Goal: Information Seeking & Learning: Learn about a topic

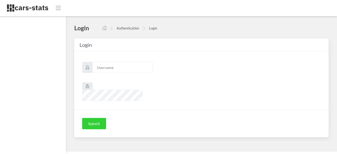
scroll to position [4, 4]
type input "awt"
click at [98, 118] on button "Submit" at bounding box center [94, 124] width 24 height 12
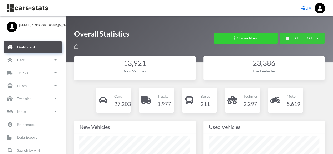
click at [286, 36] on div "August 3, 2025 - September 2, 2025" at bounding box center [302, 38] width 32 height 5
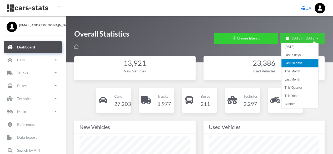
click at [310, 37] on span "August 3, 2025 - September 2, 2025" at bounding box center [303, 38] width 25 height 4
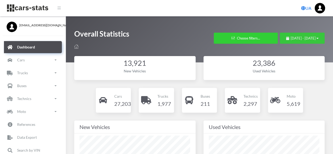
click at [319, 38] on button "August 3, 2025 - September 2, 2025" at bounding box center [302, 38] width 45 height 11
click at [291, 38] on span "August 3, 2025 - September 2, 2025" at bounding box center [303, 38] width 25 height 4
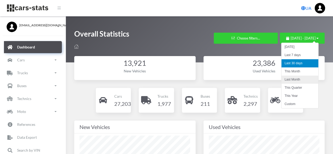
click at [303, 78] on li "Last Month" at bounding box center [299, 80] width 37 height 8
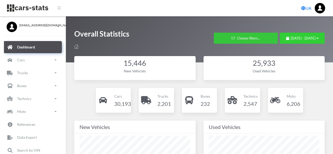
click at [238, 37] on button "Choose filters..." at bounding box center [246, 38] width 64 height 11
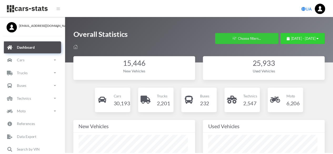
scroll to position [79, 111]
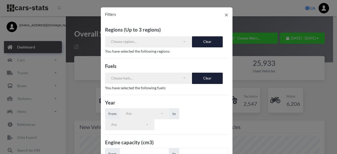
click at [274, 68] on div "Filters × Regions (Up to 3 regions) АВТОНОМНА РЕСПУБЛІКА КРИМ ВІННИЦЬКА ОБЛАСТЬ…" at bounding box center [168, 77] width 337 height 154
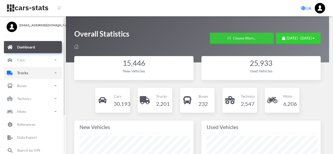
scroll to position [263201, 263169]
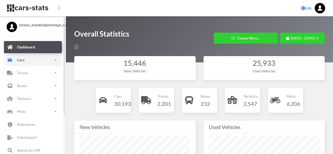
click at [30, 62] on link "Cars" at bounding box center [33, 60] width 58 height 12
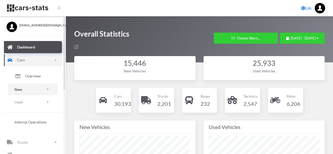
click at [27, 90] on link "New" at bounding box center [33, 89] width 50 height 12
click at [42, 106] on link "Brands" at bounding box center [33, 104] width 42 height 11
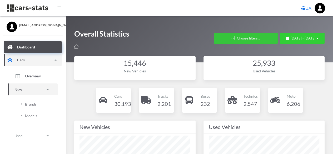
click at [229, 36] on button "Choose filters..." at bounding box center [246, 38] width 64 height 11
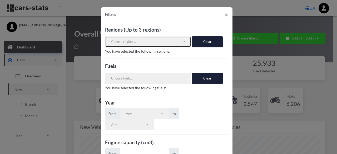
click at [153, 42] on div "Choose regions..." at bounding box center [147, 41] width 72 height 5
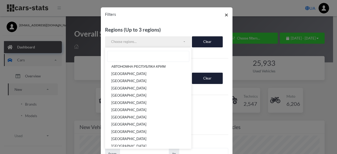
drag, startPoint x: 150, startPoint y: 58, endPoint x: 224, endPoint y: 13, distance: 85.7
click at [225, 13] on span "×" at bounding box center [227, 15] width 4 height 8
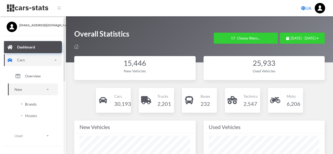
click at [35, 104] on span "Brands" at bounding box center [31, 104] width 12 height 6
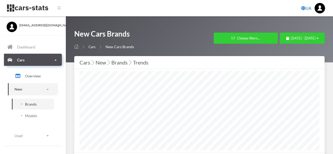
select select
select select "25"
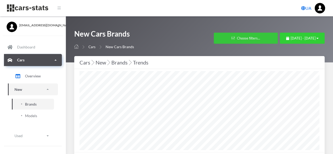
click at [220, 37] on button "Choose filters..." at bounding box center [246, 38] width 64 height 11
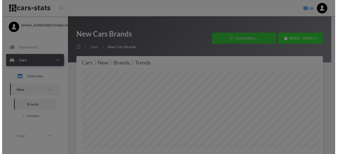
scroll to position [263201, 263040]
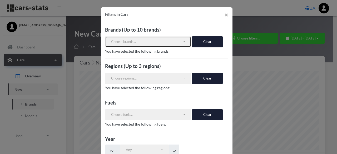
click at [144, 44] on div "Choose brands..." at bounding box center [147, 41] width 72 height 5
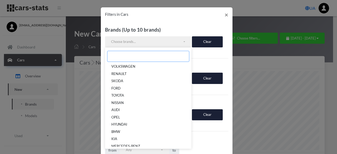
drag, startPoint x: 144, startPoint y: 44, endPoint x: 124, endPoint y: 57, distance: 24.4
click at [124, 57] on input "Search" at bounding box center [148, 56] width 82 height 11
paste input "ALPINA"
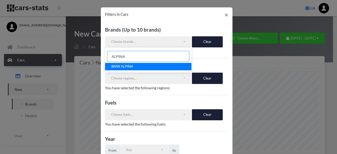
type input "ALPINA"
click at [168, 67] on link "BMW ALPINA" at bounding box center [148, 66] width 86 height 7
select select "BMW ALPINA"
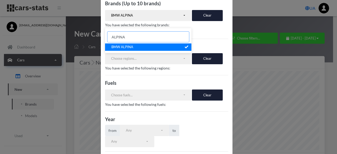
scroll to position [124, 0]
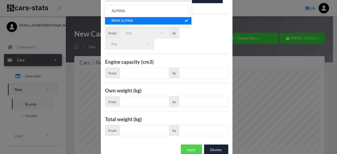
click at [189, 145] on button "Apply" at bounding box center [191, 150] width 21 height 11
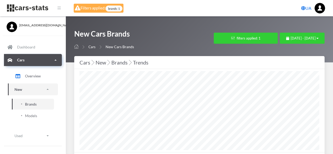
select select "25"
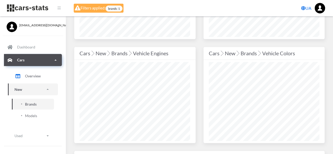
scroll to position [243, 0]
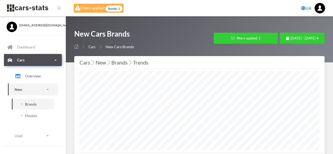
select select "BMW ALPINA"
select select
select select "25"
click at [236, 37] on button "filters applied: 1" at bounding box center [246, 38] width 64 height 11
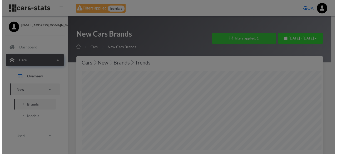
scroll to position [263201, 263040]
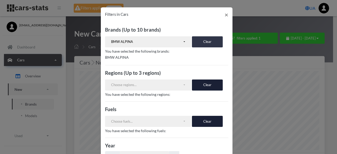
click at [215, 40] on button "Clear" at bounding box center [207, 41] width 31 height 11
select select
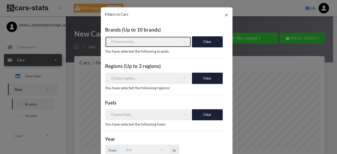
click at [141, 41] on div "Choose brands..." at bounding box center [147, 41] width 72 height 5
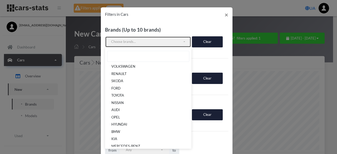
click at [141, 41] on div "Choose brands..." at bounding box center [147, 41] width 72 height 5
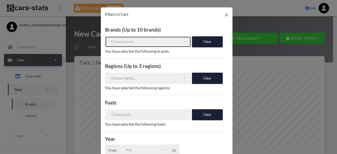
click at [141, 40] on div "Choose brands..." at bounding box center [147, 41] width 72 height 5
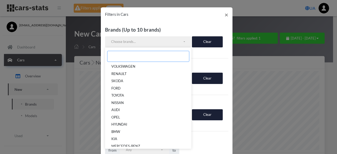
click at [138, 56] on input "Search" at bounding box center [148, 56] width 82 height 11
paste input "[PERSON_NAME]"
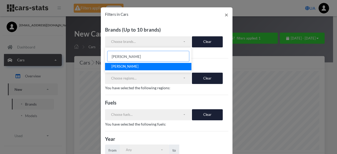
type input "[PERSON_NAME]"
click at [154, 66] on link "[PERSON_NAME]" at bounding box center [148, 66] width 86 height 7
select select "[PERSON_NAME]"
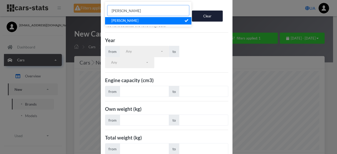
scroll to position [124, 0]
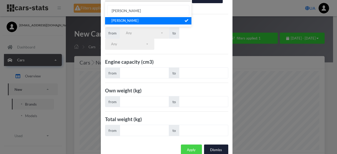
click at [188, 145] on button "Apply" at bounding box center [191, 150] width 21 height 11
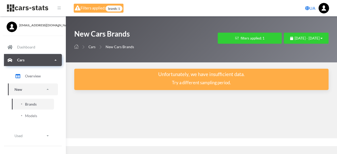
scroll to position [4, 4]
click at [235, 37] on icon "button" at bounding box center [236, 37] width 3 height 3
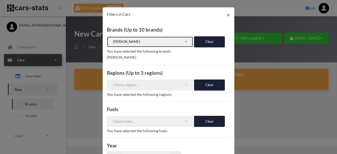
click at [186, 42] on button "[PERSON_NAME]" at bounding box center [150, 41] width 86 height 11
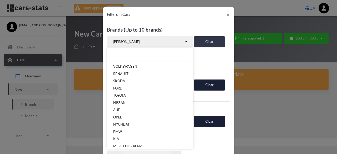
click at [204, 39] on button "Clear" at bounding box center [209, 41] width 31 height 11
select select
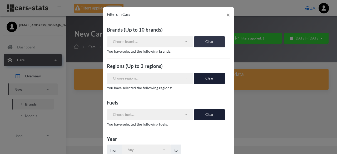
scroll to position [425, 0]
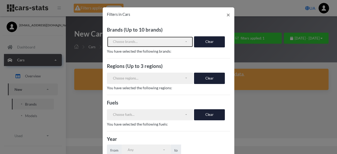
click at [140, 40] on div "Choose brands..." at bounding box center [149, 41] width 72 height 5
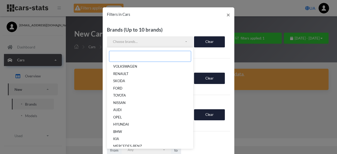
click at [140, 58] on input "Search" at bounding box center [150, 56] width 82 height 11
paste input "ROLLS-ROYCE"
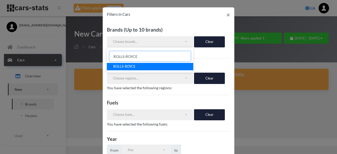
scroll to position [117, 0]
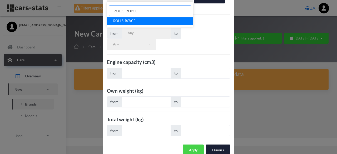
type input "ROLLS-ROYCE"
click at [191, 145] on button "Apply" at bounding box center [193, 150] width 21 height 11
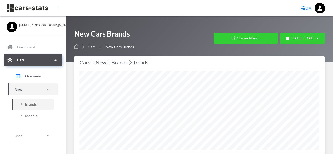
select select
select select "25"
click at [234, 37] on button "Choose filters..." at bounding box center [246, 38] width 64 height 11
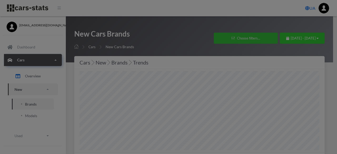
scroll to position [263201, 263040]
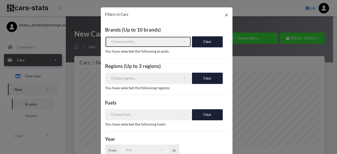
click at [141, 41] on div "Choose brands..." at bounding box center [147, 41] width 72 height 5
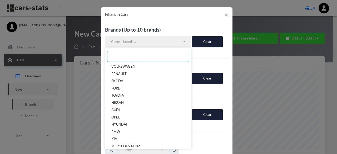
paste input "ROLLS-ROYCE"
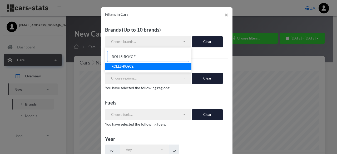
type input "ROLLS-ROYCE"
click at [160, 65] on link "ROLLS-ROYCE" at bounding box center [148, 66] width 86 height 7
select select "ROLLS-ROYCE"
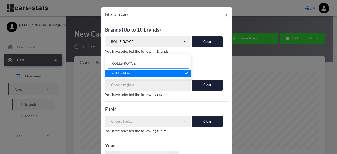
scroll to position [124, 0]
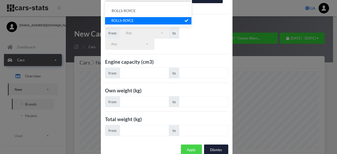
click at [186, 145] on button "Apply" at bounding box center [191, 150] width 21 height 11
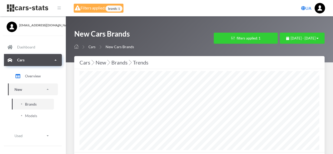
select select "25"
click at [232, 39] on button "filters applied: 1" at bounding box center [246, 38] width 64 height 11
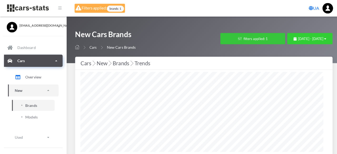
scroll to position [263201, 263040]
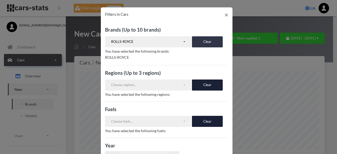
click at [207, 42] on button "Clear" at bounding box center [207, 41] width 31 height 11
select select
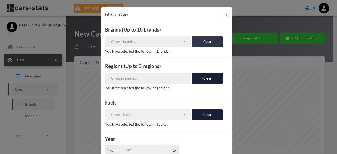
scroll to position [358, 0]
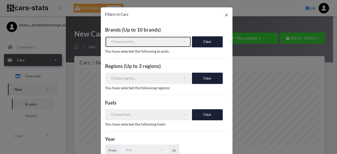
click at [131, 40] on div "Choose brands..." at bounding box center [147, 41] width 72 height 5
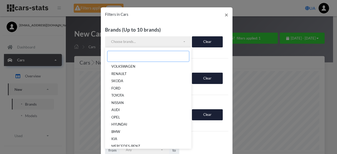
drag, startPoint x: 131, startPoint y: 40, endPoint x: 115, endPoint y: 56, distance: 22.5
click at [115, 56] on input "Search" at bounding box center [148, 56] width 82 height 11
paste input "BENTLEY"
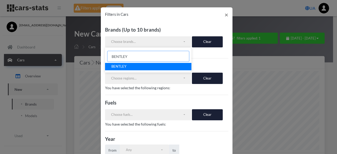
type input "BENTLEY"
click at [172, 66] on link "BENTLEY" at bounding box center [148, 66] width 86 height 7
select select "BENTLEY"
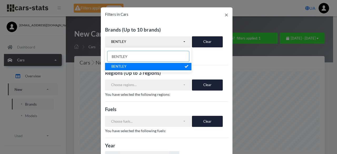
scroll to position [124, 0]
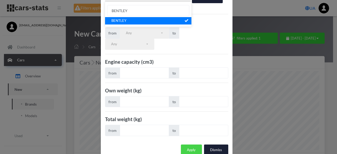
click at [192, 145] on button "Apply" at bounding box center [191, 150] width 21 height 11
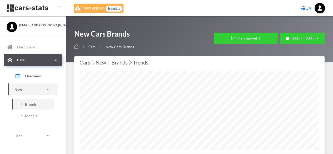
select select "25"
click at [230, 39] on button "filters applied: 1" at bounding box center [246, 38] width 64 height 11
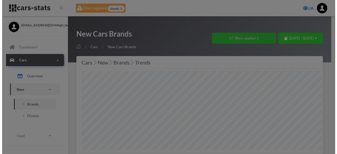
scroll to position [263201, 263040]
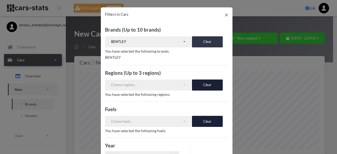
click at [205, 41] on button "Clear" at bounding box center [207, 41] width 31 height 11
select select
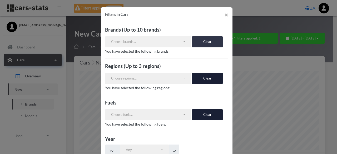
scroll to position [283, 0]
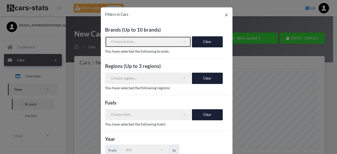
drag, startPoint x: 140, startPoint y: 45, endPoint x: 138, endPoint y: 50, distance: 5.7
click at [139, 45] on button "Choose brands..." at bounding box center [148, 41] width 86 height 11
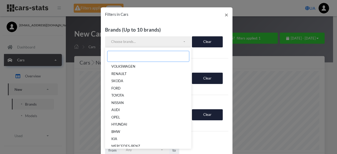
paste input "MASERATI"
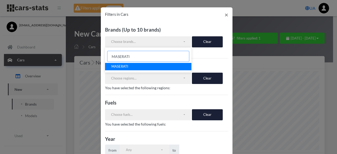
type input "MASERATI"
click at [174, 65] on link "MASERATI" at bounding box center [148, 66] width 86 height 7
select select "MASERATI"
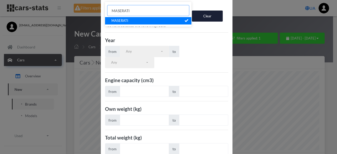
scroll to position [124, 0]
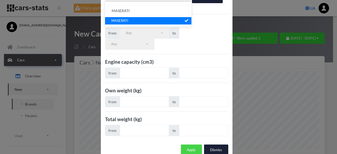
click at [190, 145] on button "Apply" at bounding box center [191, 150] width 21 height 11
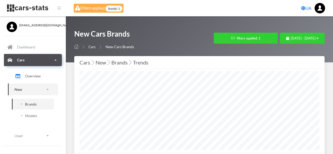
select select "25"
click at [227, 38] on button "filters applied: 1" at bounding box center [246, 38] width 64 height 11
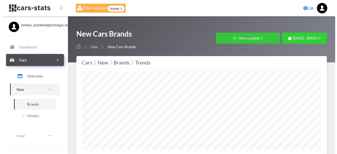
scroll to position [263201, 263040]
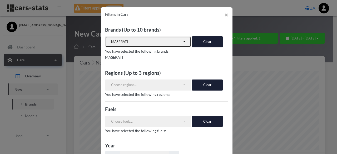
click at [143, 41] on div "MASERATI" at bounding box center [147, 41] width 72 height 5
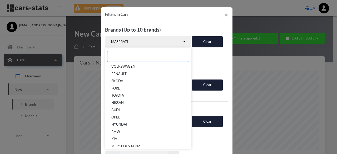
scroll to position [124, 0]
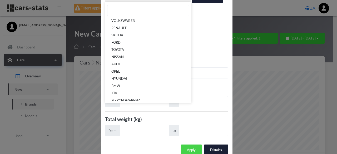
drag, startPoint x: 186, startPoint y: 138, endPoint x: 189, endPoint y: 137, distance: 3.6
click at [186, 145] on button "Apply" at bounding box center [191, 150] width 21 height 11
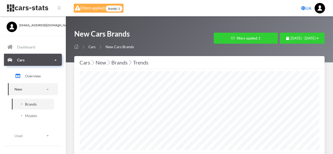
select select "25"
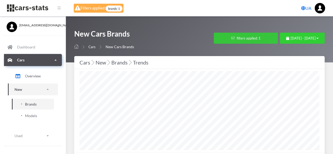
click at [227, 37] on button "filters applied: 1" at bounding box center [246, 38] width 64 height 11
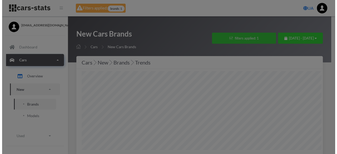
scroll to position [263201, 263040]
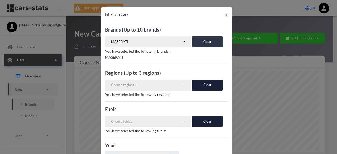
click at [206, 41] on button "Clear" at bounding box center [207, 41] width 31 height 11
select select
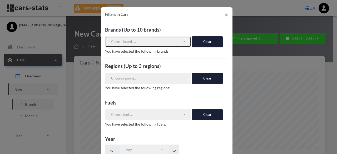
click at [146, 43] on div "Choose brands..." at bounding box center [147, 41] width 72 height 5
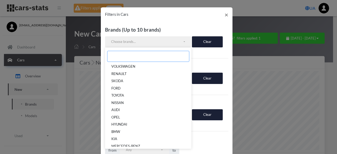
drag, startPoint x: 146, startPoint y: 43, endPoint x: 123, endPoint y: 55, distance: 25.8
click at [123, 55] on input "Search" at bounding box center [148, 56] width 82 height 11
paste input "MASERATI"
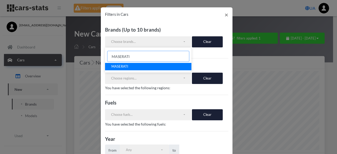
type input "MASERATI"
click at [151, 68] on link "MASERATI" at bounding box center [148, 66] width 86 height 7
select select "MASERATI"
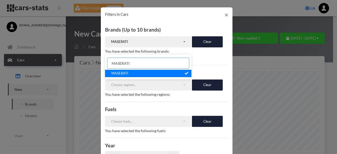
scroll to position [124, 0]
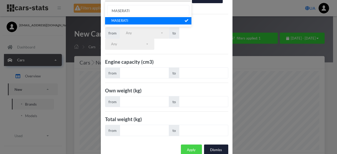
click at [192, 145] on button "Apply" at bounding box center [191, 150] width 21 height 11
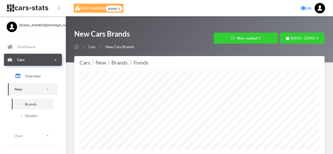
select select "25"
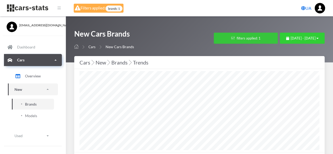
click at [240, 36] on button "filters applied: 1" at bounding box center [246, 38] width 64 height 11
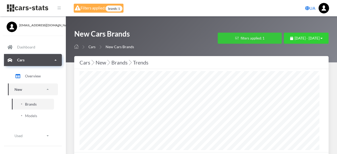
scroll to position [263201, 263040]
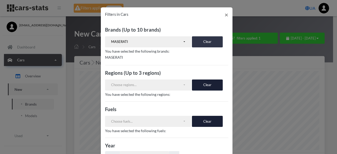
click at [199, 40] on button "Clear" at bounding box center [207, 41] width 31 height 11
select select
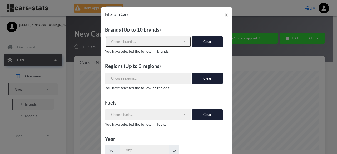
click at [140, 42] on div "Choose brands..." at bounding box center [147, 41] width 72 height 5
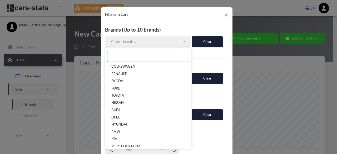
paste input "MERCEDES-MAYBACH"
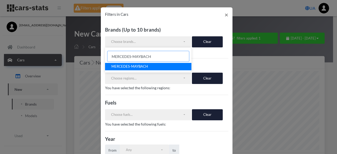
type input "MERCEDES-MAYBACH"
click at [153, 65] on link "MERCEDES-MAYBACH" at bounding box center [148, 66] width 86 height 7
select select "MERCEDES-MAYBACH"
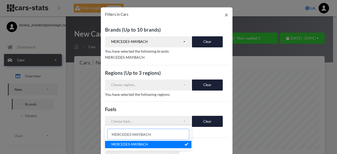
scroll to position [124, 0]
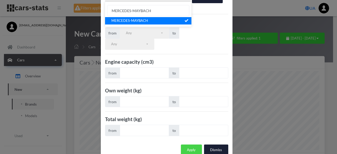
click at [187, 145] on button "Apply" at bounding box center [191, 150] width 21 height 11
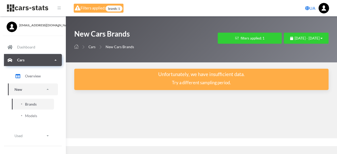
scroll to position [4, 4]
click at [241, 33] on button "filters applied: 1" at bounding box center [250, 38] width 64 height 11
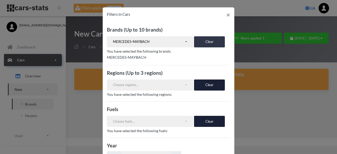
click at [200, 41] on button "Clear" at bounding box center [209, 41] width 31 height 11
select select
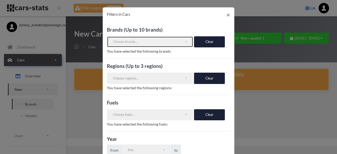
click at [145, 40] on div "Choose brands..." at bounding box center [149, 41] width 72 height 5
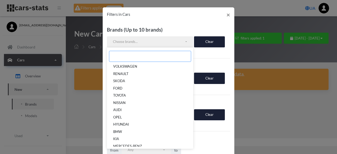
paste input "FERRARI"
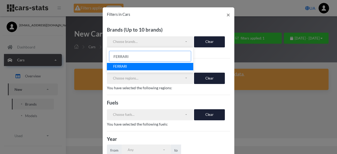
type input "FERRARI"
click at [153, 65] on link "FERRARI" at bounding box center [150, 66] width 86 height 7
select select "FERRARI"
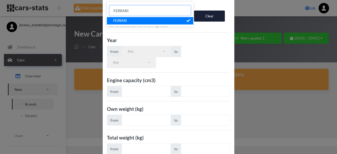
scroll to position [124, 0]
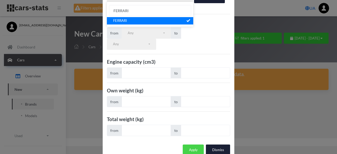
click at [189, 145] on button "Apply" at bounding box center [193, 150] width 21 height 11
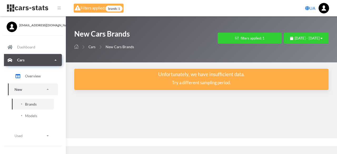
scroll to position [4, 4]
click at [247, 33] on button "filters applied: 1" at bounding box center [250, 38] width 64 height 11
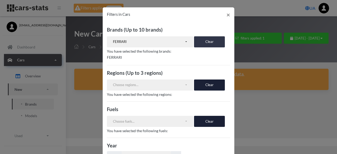
drag, startPoint x: 205, startPoint y: 41, endPoint x: 189, endPoint y: 42, distance: 15.8
click at [204, 41] on button "Clear" at bounding box center [209, 41] width 31 height 11
select select
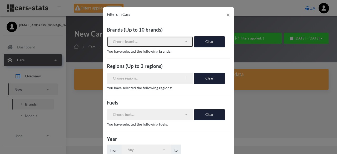
click at [178, 42] on div "Choose brands..." at bounding box center [149, 41] width 72 height 5
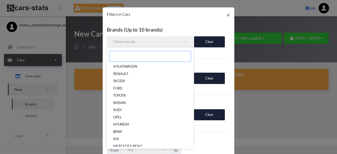
click at [155, 57] on input "Search" at bounding box center [150, 56] width 82 height 11
paste input "LAMBORGHINI"
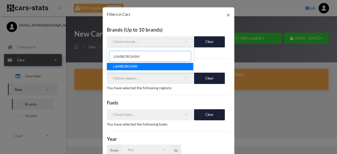
type input "LAMBORGHINI"
click at [154, 68] on link "LAMBORGHINI" at bounding box center [150, 66] width 86 height 7
select select "LAMBORGHINI"
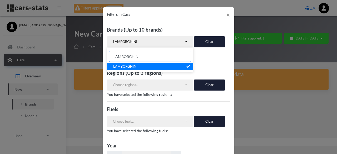
scroll to position [124, 0]
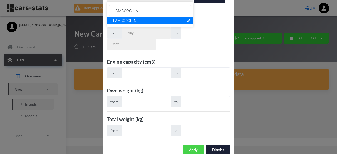
click at [189, 145] on button "Apply" at bounding box center [193, 150] width 21 height 11
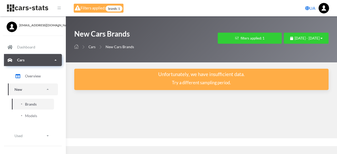
scroll to position [4, 4]
drag, startPoint x: 189, startPoint y: 136, endPoint x: 186, endPoint y: 136, distance: 2.9
click at [187, 136] on div "New Cars Brands Cars New Cars Brands Filters in Cars × Brands (Up to 10 brands)…" at bounding box center [201, 77] width 271 height 122
click at [166, 134] on div "New Cars Brands Cars New Cars Brands Filters in Cars × Brands (Up to 10 brands)…" at bounding box center [201, 77] width 271 height 122
click at [218, 37] on button "filters applied: 1" at bounding box center [250, 38] width 64 height 11
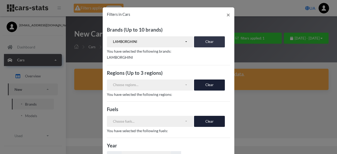
click at [206, 41] on button "Clear" at bounding box center [209, 41] width 31 height 11
select select
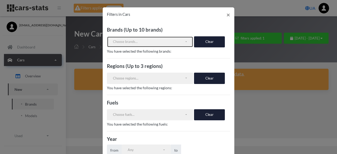
click at [166, 40] on div "Choose brands..." at bounding box center [149, 41] width 72 height 5
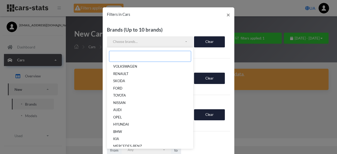
paste input "ROLLS-ROYCE"
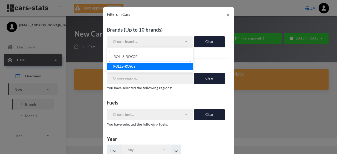
type input "ROLLS-ROYCE"
click at [160, 66] on link "ROLLS-ROYCE" at bounding box center [150, 66] width 86 height 7
select select "ROLLS-ROYCE"
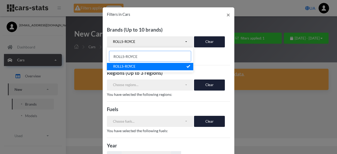
scroll to position [124, 0]
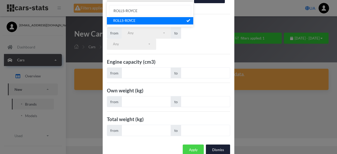
click at [189, 145] on button "Apply" at bounding box center [193, 150] width 21 height 11
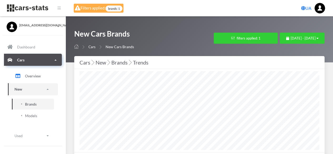
select select "25"
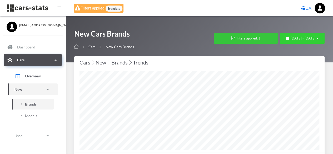
click at [229, 37] on button "filters applied: 1" at bounding box center [246, 38] width 64 height 11
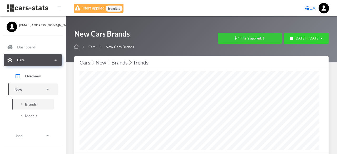
scroll to position [263201, 263040]
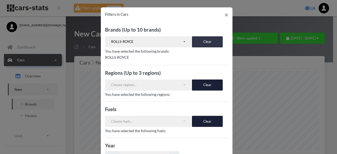
click at [197, 42] on button "Clear" at bounding box center [207, 41] width 31 height 11
select select
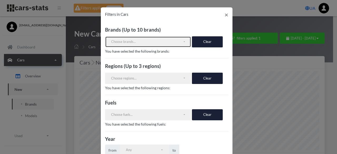
click at [148, 43] on div "Choose brands..." at bounding box center [147, 41] width 72 height 5
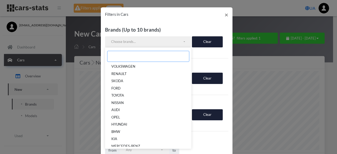
paste input "MASERATI"
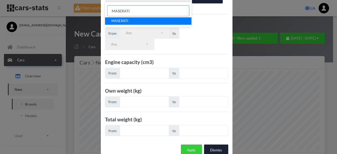
scroll to position [38, 0]
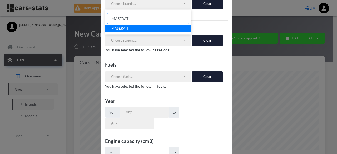
type input "MASERATI"
drag, startPoint x: 163, startPoint y: 30, endPoint x: 163, endPoint y: 34, distance: 4.2
click at [163, 30] on link "MASERATI" at bounding box center [148, 28] width 86 height 7
select select "MASERATI"
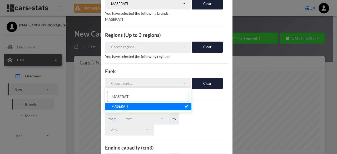
scroll to position [124, 0]
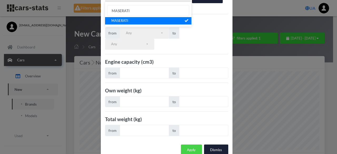
click at [186, 145] on button "Apply" at bounding box center [191, 150] width 21 height 11
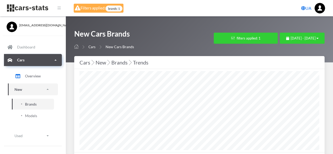
select select "25"
click at [220, 36] on button "filters applied: 1" at bounding box center [246, 38] width 64 height 11
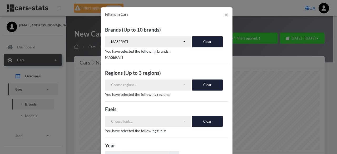
scroll to position [124, 0]
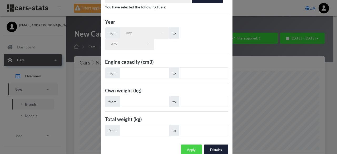
click at [193, 145] on button "Apply" at bounding box center [191, 150] width 21 height 11
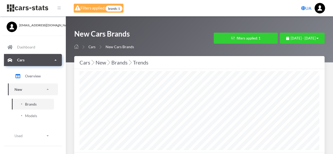
select select "25"
